Goal: Task Accomplishment & Management: Complete application form

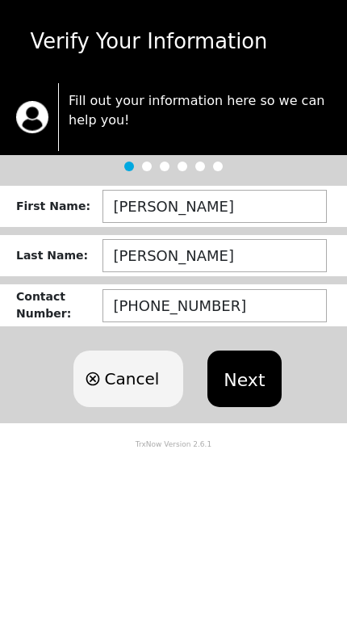
click at [242, 376] on button "Next" at bounding box center [243, 378] width 73 height 57
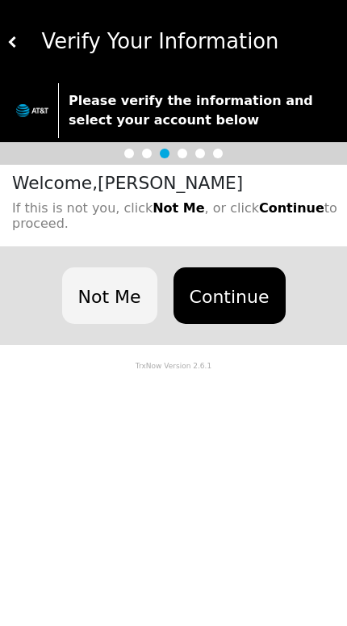
click at [242, 304] on button "Continue" at bounding box center [230, 295] width 112 height 57
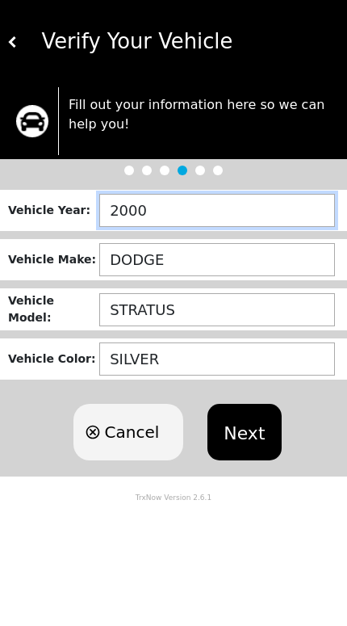
click at [178, 217] on input "2000" at bounding box center [217, 210] width 236 height 33
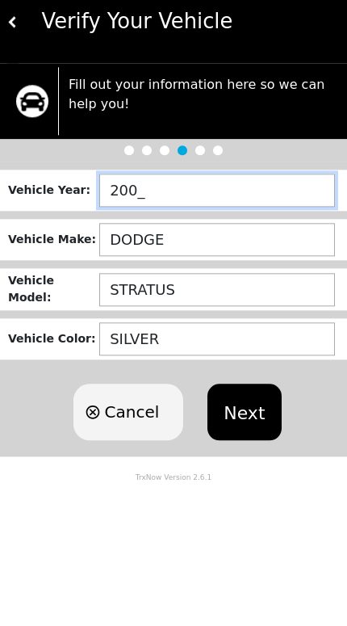
type input "20__"
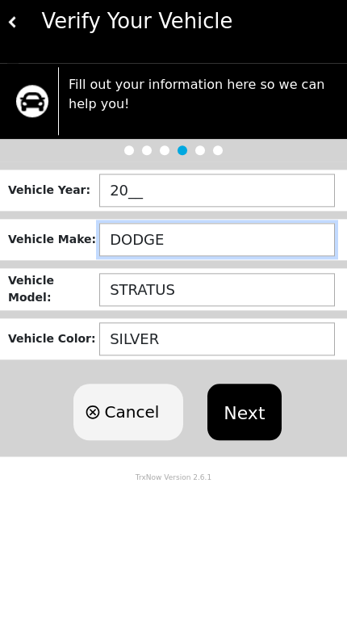
click at [195, 243] on input "DODGE" at bounding box center [217, 259] width 236 height 33
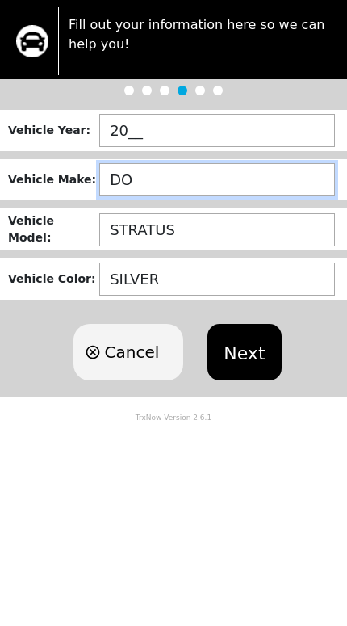
type input "D"
type input "FORD"
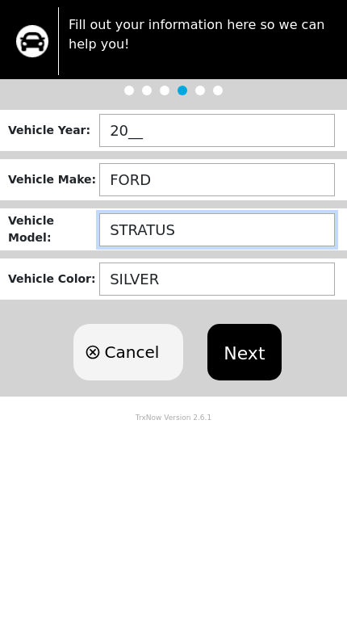
click at [223, 293] on input "STRATUS" at bounding box center [217, 309] width 236 height 33
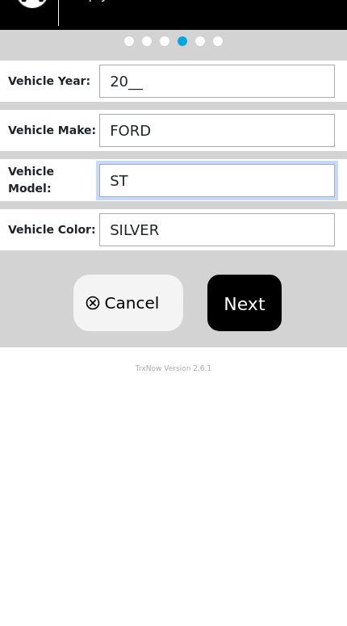
type input "S"
type input "ESCAPE"
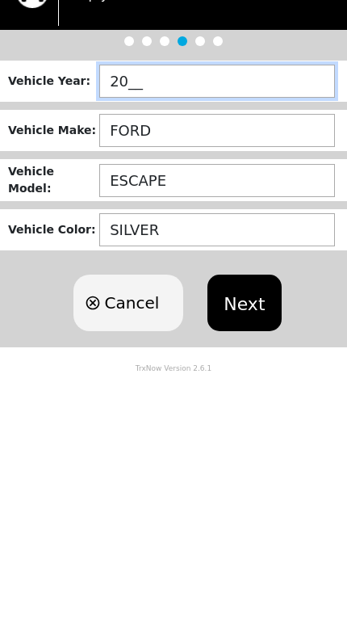
click at [174, 194] on input "20__" at bounding box center [217, 210] width 236 height 33
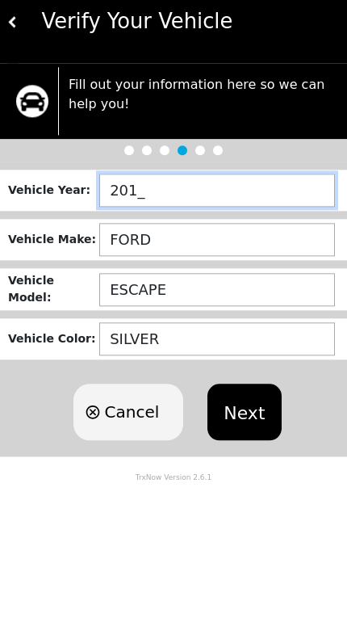
type input "2016"
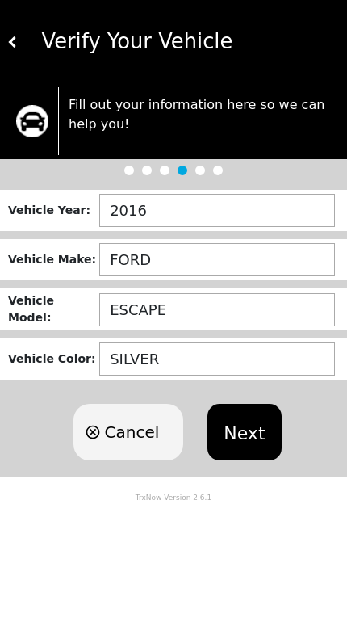
click at [251, 431] on button "Next" at bounding box center [243, 432] width 73 height 57
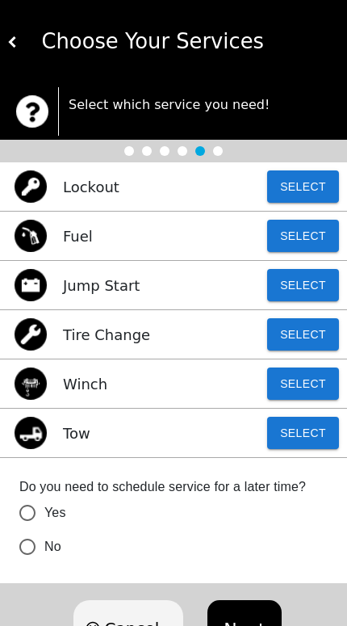
click at [302, 426] on button "Select" at bounding box center [303, 433] width 72 height 32
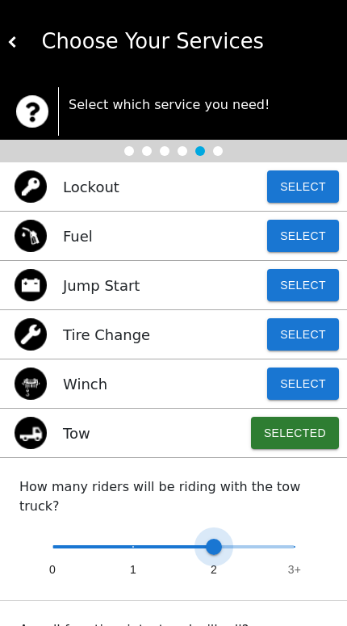
type input "0"
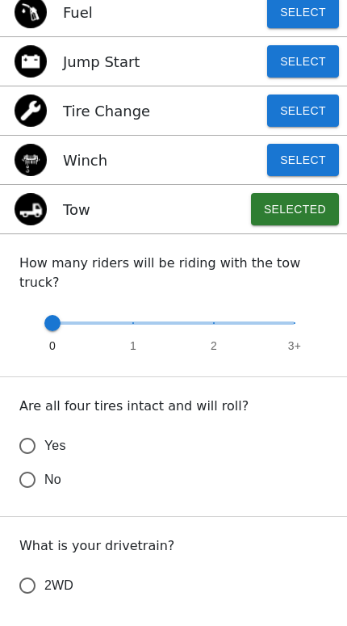
scroll to position [207, 0]
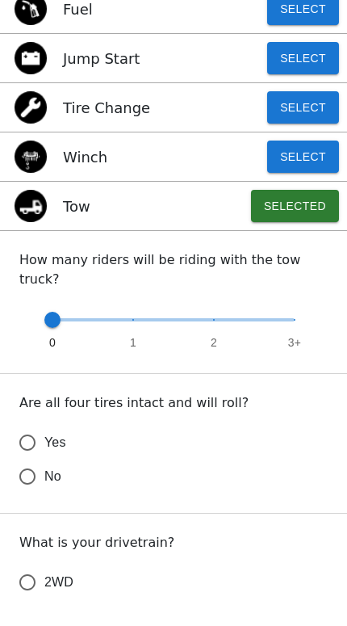
click at [24, 445] on input "Yes" at bounding box center [27, 462] width 34 height 34
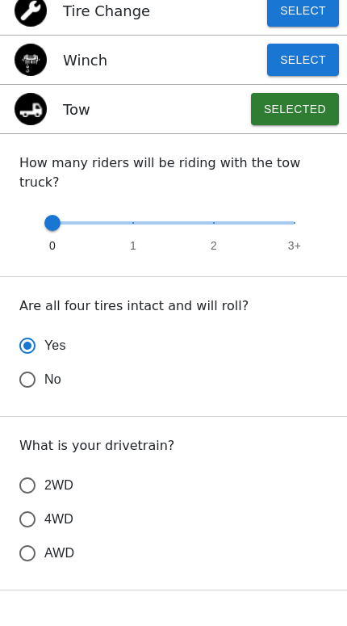
scroll to position [320, 0]
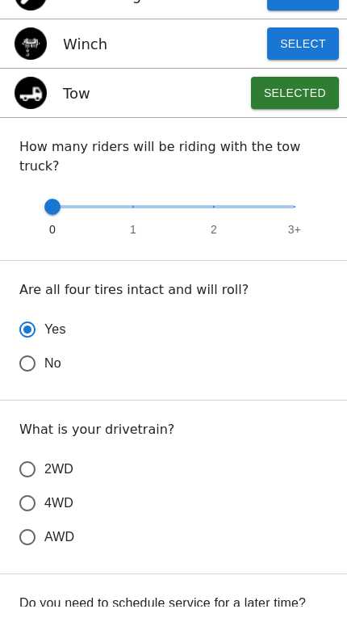
click at [24, 505] on input "4WD" at bounding box center [27, 522] width 34 height 34
radio input "true"
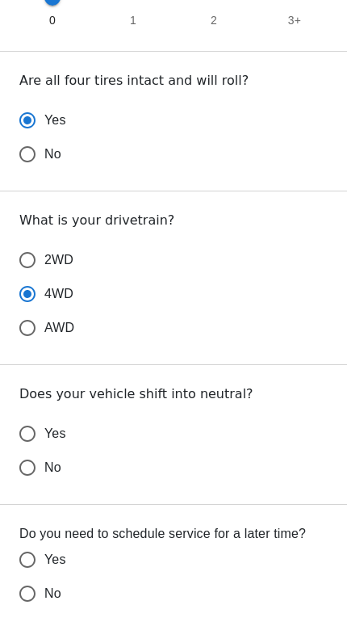
scroll to position [531, 0]
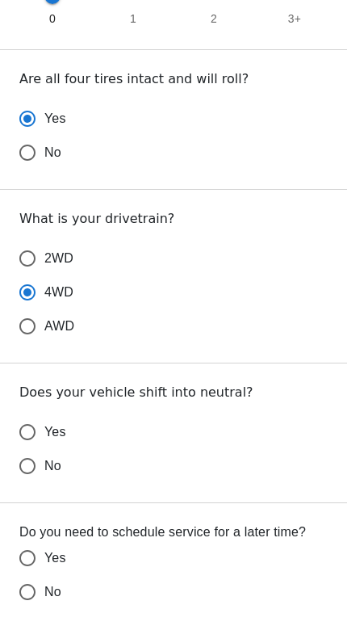
click at [24, 468] on input "No" at bounding box center [27, 485] width 34 height 34
radio input "false"
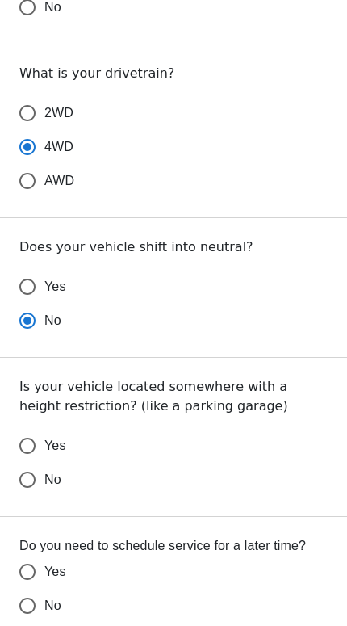
scroll to position [698, 0]
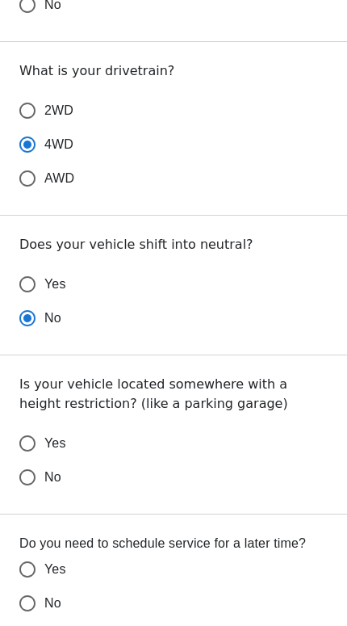
click at [27, 460] on input "No" at bounding box center [27, 477] width 34 height 34
radio input "false"
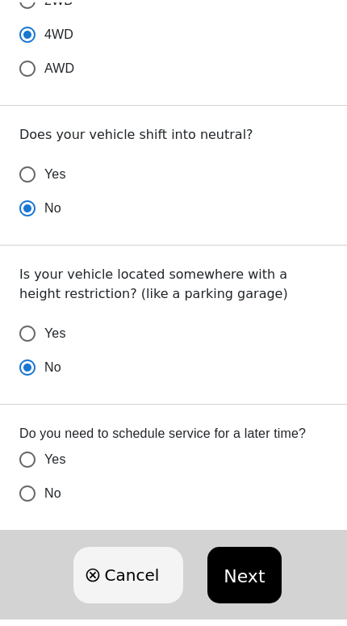
scroll to position [809, 0]
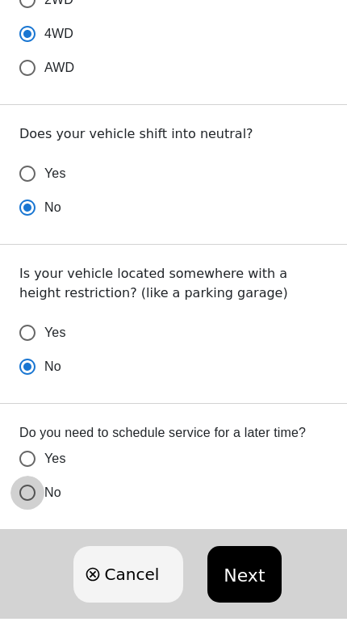
click at [29, 475] on input "No" at bounding box center [27, 492] width 34 height 34
radio input "false"
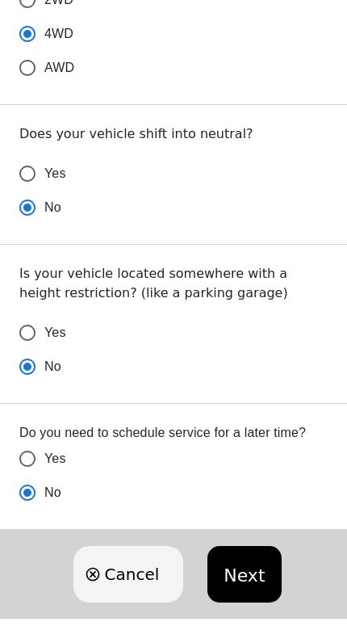
click at [239, 555] on button "Next" at bounding box center [243, 574] width 73 height 57
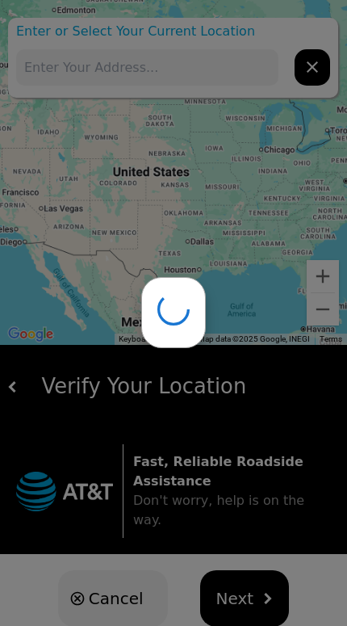
type input "[STREET_ADDRESS][PERSON_NAME][PERSON_NAME]"
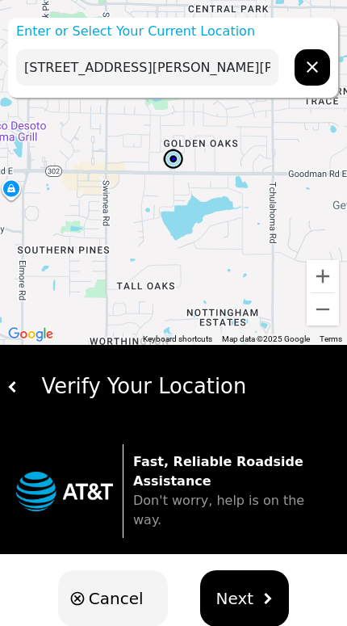
click at [235, 586] on span "Next" at bounding box center [235, 598] width 38 height 24
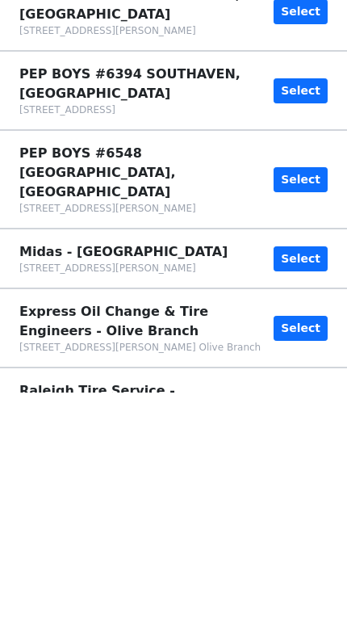
scroll to position [0, 0]
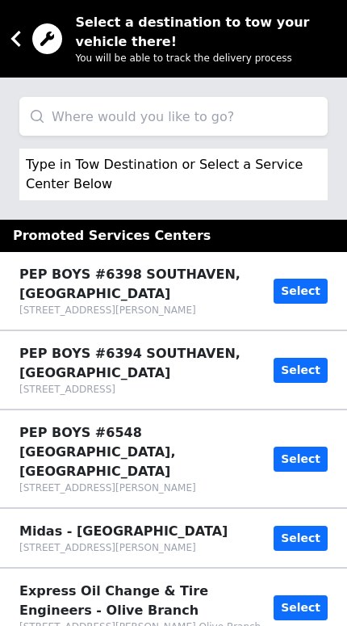
click at [68, 124] on input "search" at bounding box center [173, 116] width 308 height 39
type input "5115"
click at [12, 54] on icon at bounding box center [16, 39] width 32 height 32
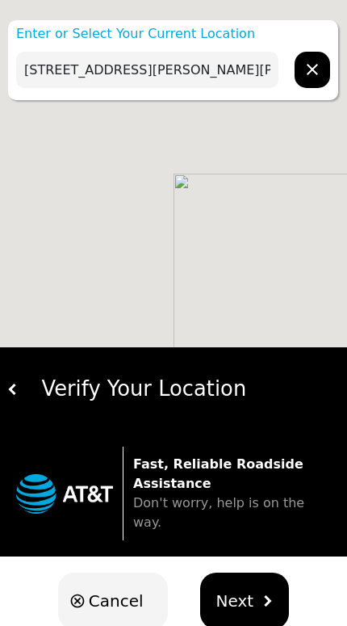
click at [6, 47] on div at bounding box center [173, 173] width 347 height 347
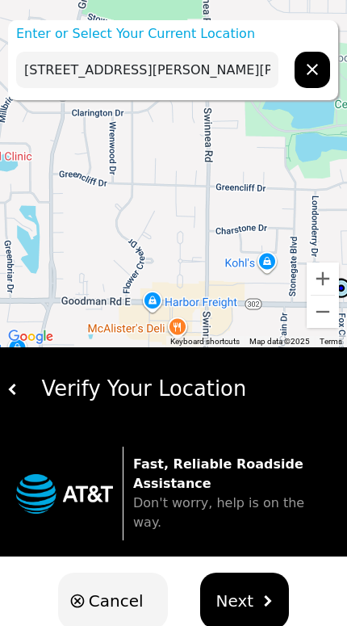
click at [65, 75] on input "[STREET_ADDRESS][PERSON_NAME][PERSON_NAME]" at bounding box center [147, 70] width 262 height 36
click at [253, 76] on input "[STREET_ADDRESS][PERSON_NAME][PERSON_NAME]" at bounding box center [147, 70] width 262 height 36
click at [200, 80] on input "1394 Goodman38671, [GEOGRAPHIC_DATA]" at bounding box center [147, 70] width 262 height 36
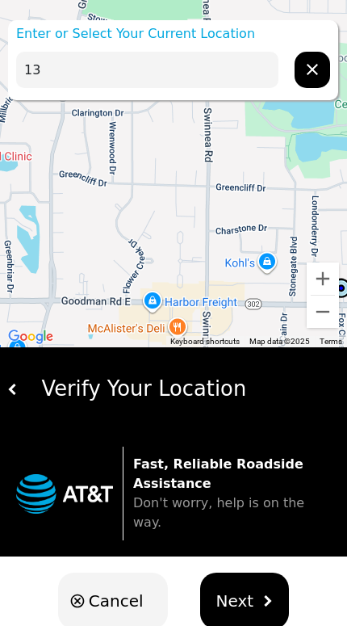
type input "1"
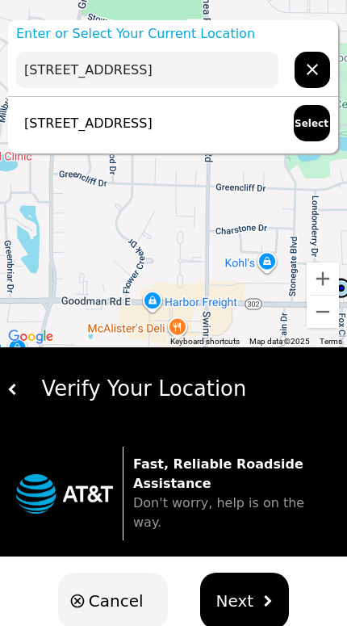
click at [97, 124] on p "[STREET_ADDRESS]" at bounding box center [84, 123] width 136 height 19
type input "[STREET_ADDRESS]"
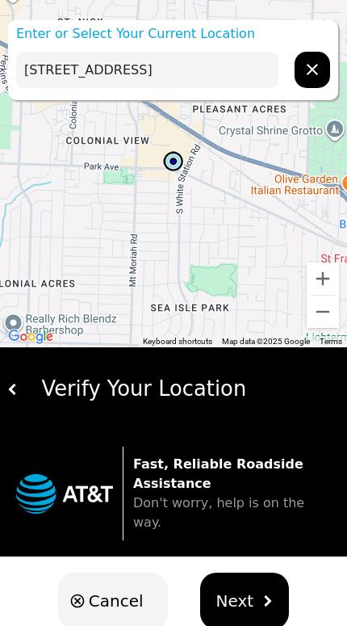
click at [241, 597] on button "Next" at bounding box center [245, 600] width 90 height 57
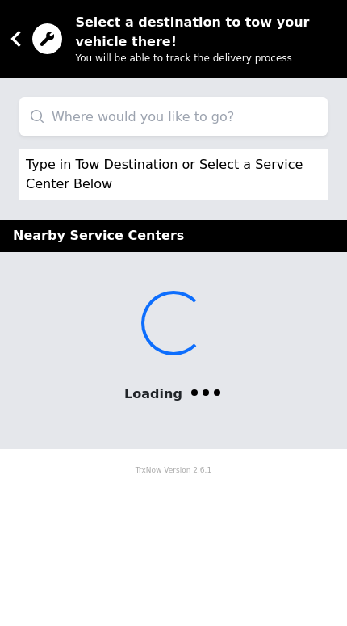
click at [89, 121] on input "search" at bounding box center [173, 116] width 308 height 39
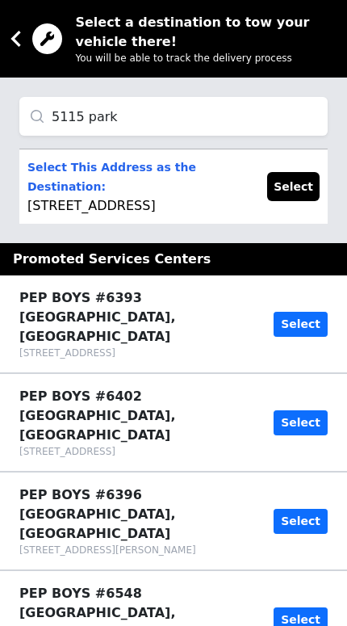
type input "5115 park"
click at [305, 312] on button "Select" at bounding box center [301, 324] width 54 height 25
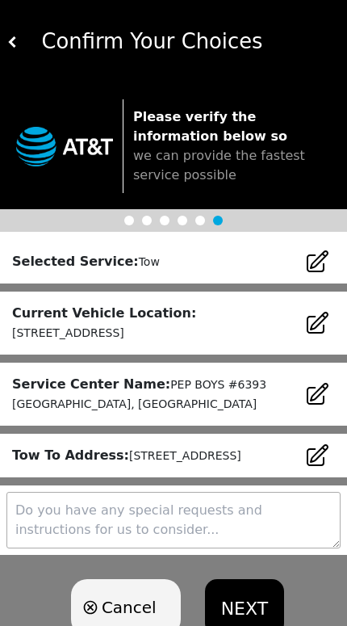
click at [224, 548] on textarea at bounding box center [173, 520] width 334 height 57
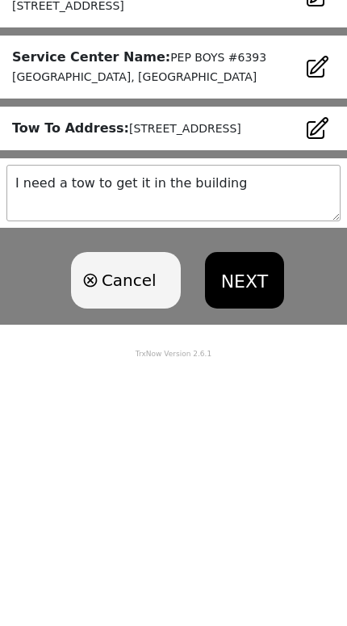
type textarea "I need a tow to get it in the building"
click at [250, 517] on button "NEXT" at bounding box center [244, 545] width 79 height 57
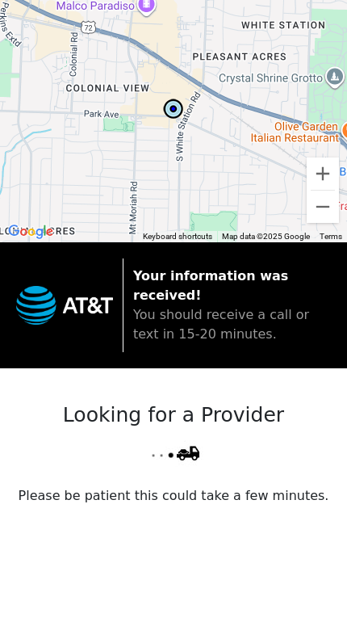
scroll to position [10, 0]
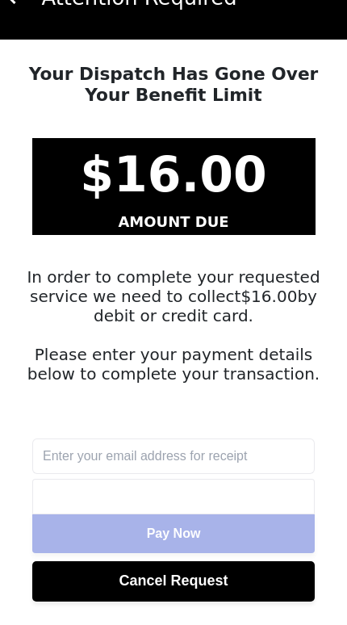
scroll to position [43, 0]
